Goal: Find specific page/section: Find specific page/section

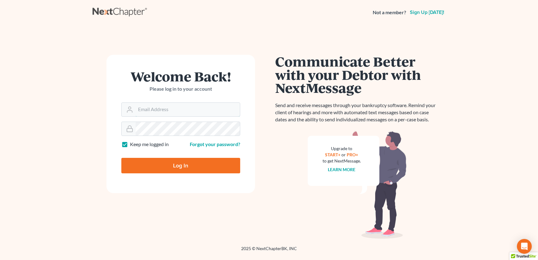
type input "[EMAIL_ADDRESS][DOMAIN_NAME]"
click at [176, 163] on input "Log In" at bounding box center [180, 165] width 119 height 15
type input "Thinking..."
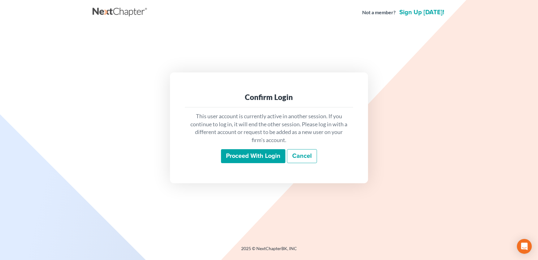
click at [240, 155] on input "Proceed with login" at bounding box center [253, 156] width 64 height 14
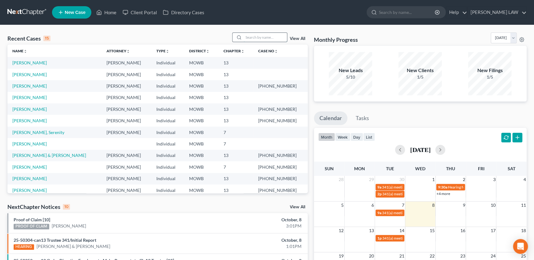
click at [255, 37] on input "search" at bounding box center [265, 37] width 43 height 9
type input "may"
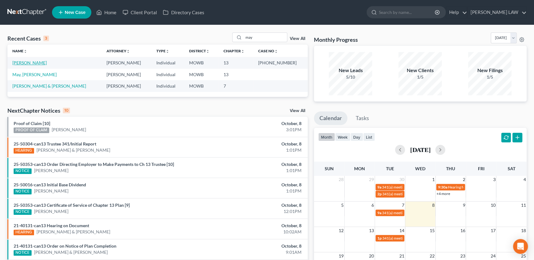
click at [21, 65] on link "[PERSON_NAME]" at bounding box center [29, 62] width 34 height 5
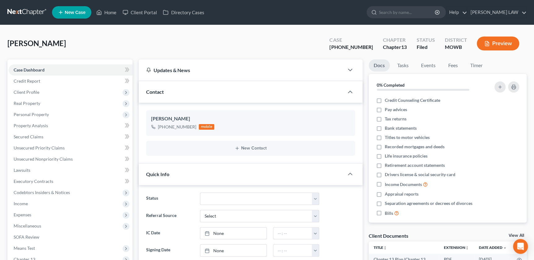
scroll to position [50, 0]
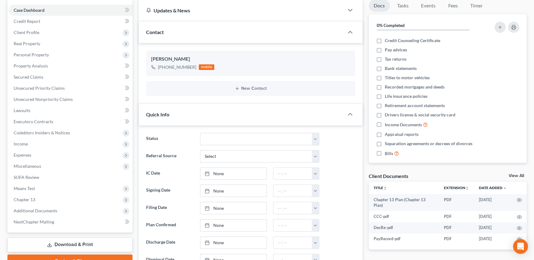
scroll to position [22, 0]
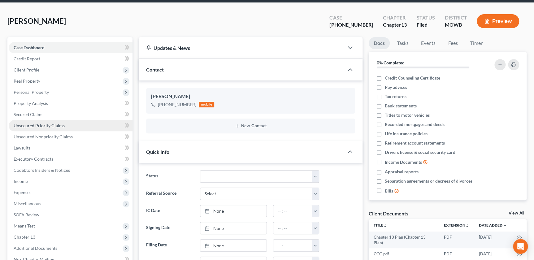
click at [40, 128] on link "Unsecured Priority Claims" at bounding box center [71, 125] width 124 height 11
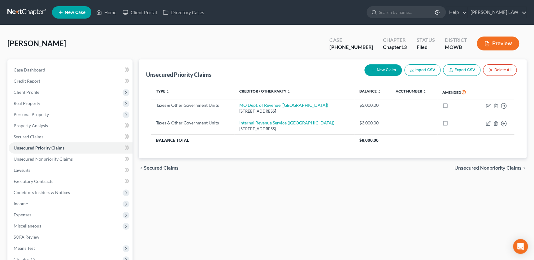
click at [99, 43] on div "May, Daniel Upgraded Case 25-50256-13 Chapter Chapter 13 Status Filed District …" at bounding box center [266, 46] width 519 height 27
click at [415, 17] on input "search" at bounding box center [407, 12] width 57 height 11
type input "gilmore"
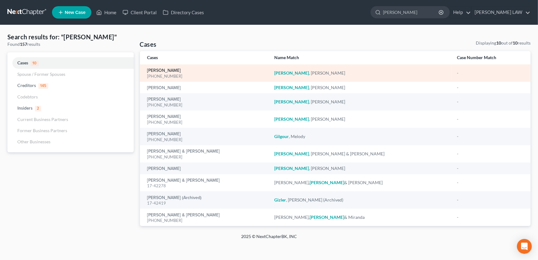
click at [172, 69] on link "[PERSON_NAME]" at bounding box center [164, 70] width 34 height 4
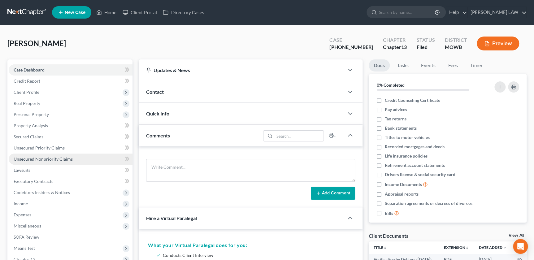
click at [61, 158] on span "Unsecured Nonpriority Claims" at bounding box center [43, 158] width 59 height 5
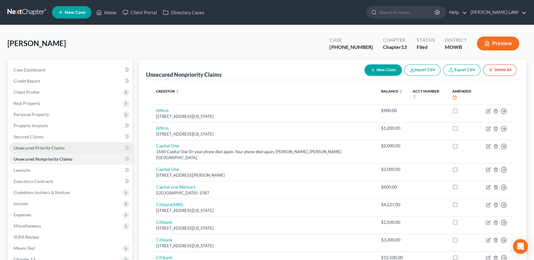
click at [54, 150] on link "Unsecured Priority Claims" at bounding box center [71, 147] width 124 height 11
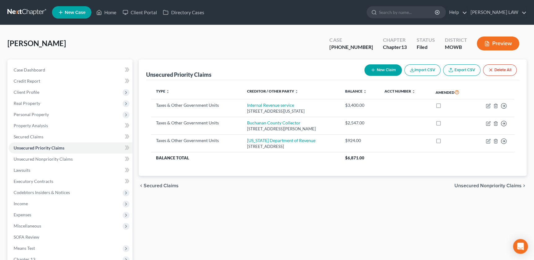
click at [136, 221] on div "Unsecured Priority Claims New Claim Import CSV Export CSV Delete All Type expan…" at bounding box center [333, 193] width 394 height 268
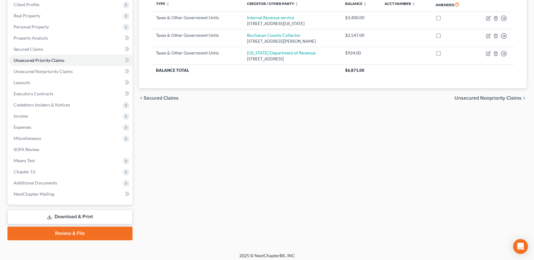
scroll to position [90, 0]
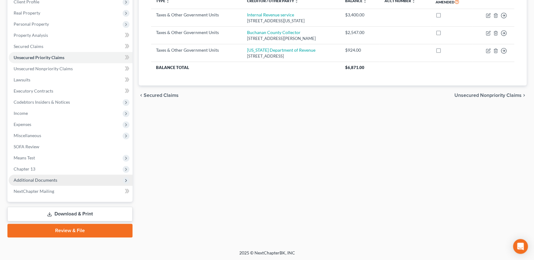
click at [62, 183] on span "Additional Documents" at bounding box center [71, 180] width 124 height 11
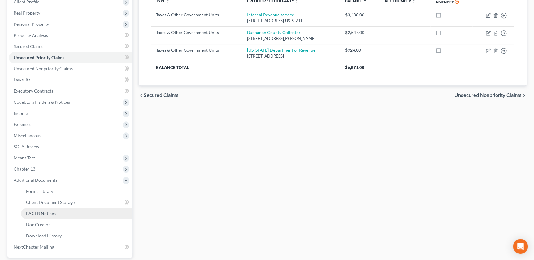
click at [57, 217] on link "PACER Notices" at bounding box center [76, 213] width 111 height 11
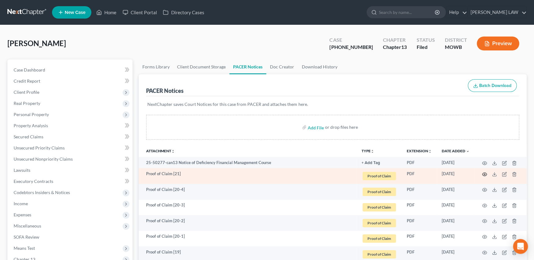
click at [485, 174] on icon "button" at bounding box center [484, 174] width 5 height 5
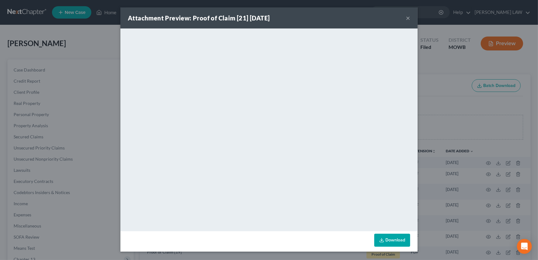
click at [408, 18] on button "×" at bounding box center [408, 17] width 4 height 7
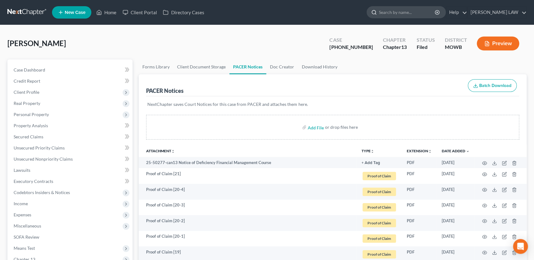
click at [414, 14] on input "search" at bounding box center [407, 12] width 57 height 11
type input "f"
type input "dornhoffer"
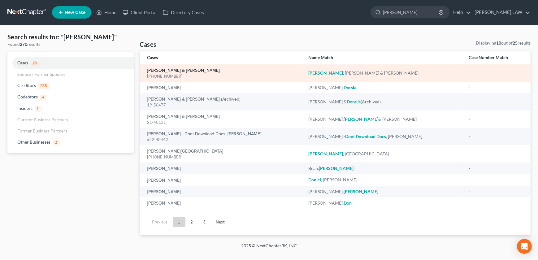
click at [165, 70] on link "[PERSON_NAME] & [PERSON_NAME]" at bounding box center [183, 70] width 73 height 4
select select "2"
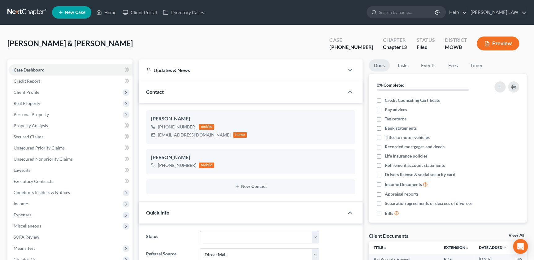
click at [178, 43] on div "Dornhoffer, Ryan & Emily Upgraded Case 25-50019-13 Chapter Chapter 13 Status Fi…" at bounding box center [266, 46] width 519 height 27
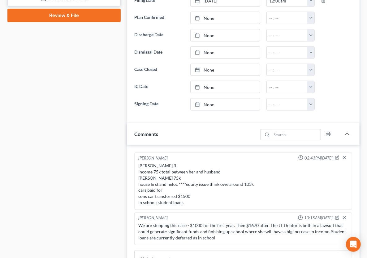
scroll to position [337, 0]
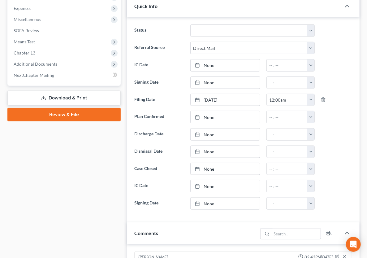
scroll to position [219, 0]
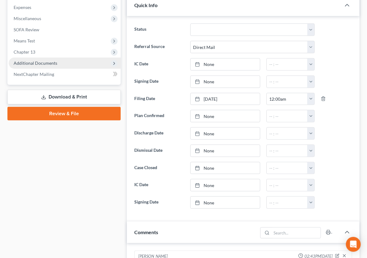
click at [40, 60] on span "Additional Documents" at bounding box center [36, 62] width 44 height 5
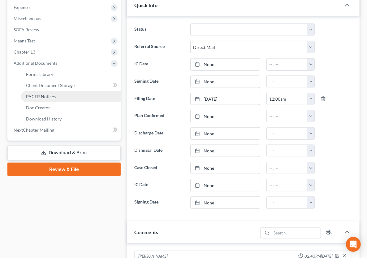
click at [43, 94] on span "PACER Notices" at bounding box center [41, 96] width 30 height 5
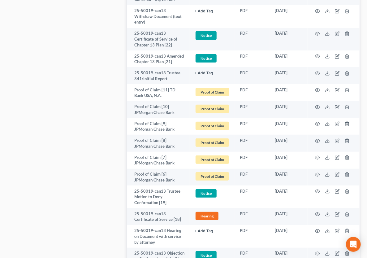
scroll to position [1203, 0]
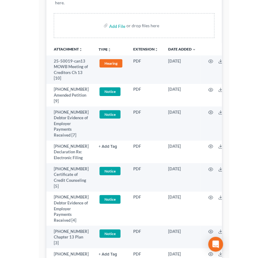
scroll to position [127, 0]
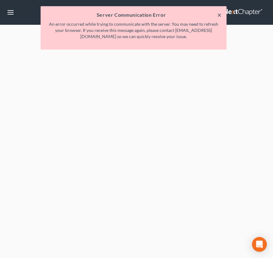
click at [218, 12] on button "×" at bounding box center [219, 14] width 4 height 7
click at [221, 16] on div "× Server Communication Error An error occurred while trying to communicate with…" at bounding box center [134, 27] width 186 height 43
click at [220, 15] on button "×" at bounding box center [219, 14] width 4 height 7
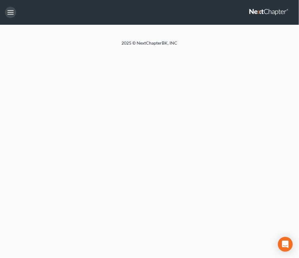
click at [9, 12] on button "button" at bounding box center [10, 12] width 11 height 11
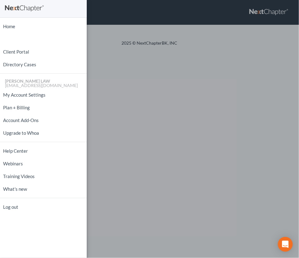
click at [142, 90] on div "Home New Case Client Portal Directory Cases [PERSON_NAME] LAW [EMAIL_ADDRESS][D…" at bounding box center [149, 129] width 299 height 258
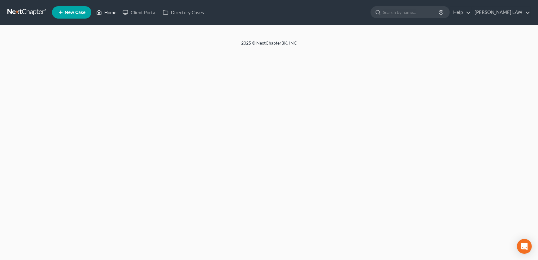
click at [107, 14] on link "Home" at bounding box center [106, 12] width 26 height 11
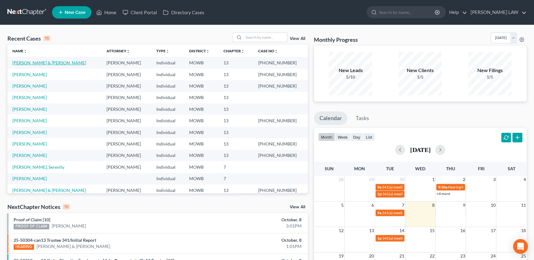
click at [37, 64] on link "[PERSON_NAME] & [PERSON_NAME]" at bounding box center [49, 62] width 74 height 5
select select "2"
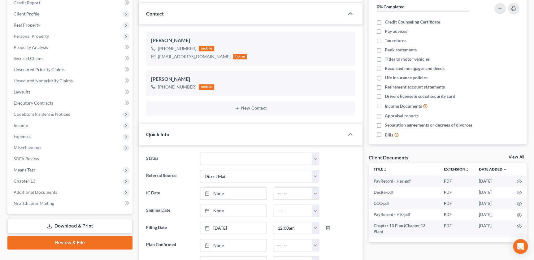
scroll to position [79, 0]
click at [36, 192] on span "Additional Documents" at bounding box center [36, 191] width 44 height 5
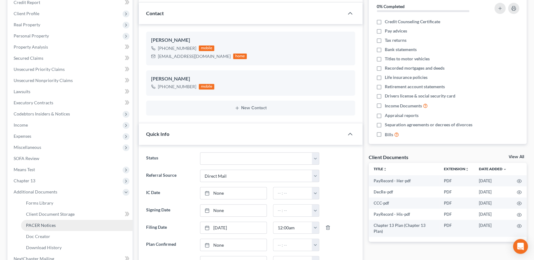
click at [51, 226] on span "PACER Notices" at bounding box center [41, 225] width 30 height 5
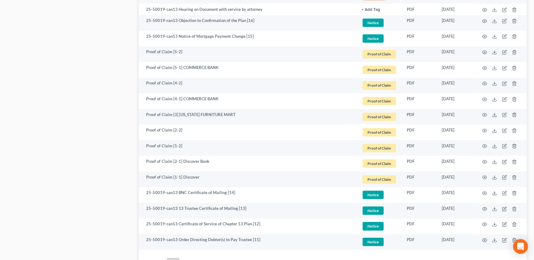
scroll to position [1085, 0]
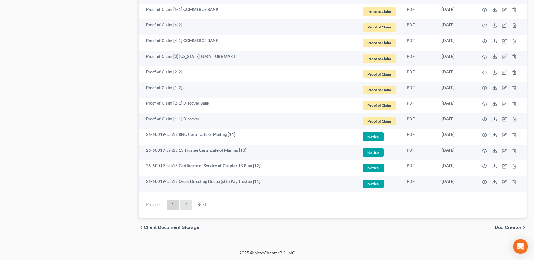
click at [185, 205] on link "2" at bounding box center [186, 205] width 12 height 10
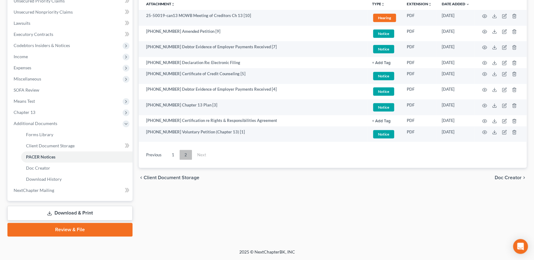
scroll to position [146, 0]
